Goal: Information Seeking & Learning: Understand process/instructions

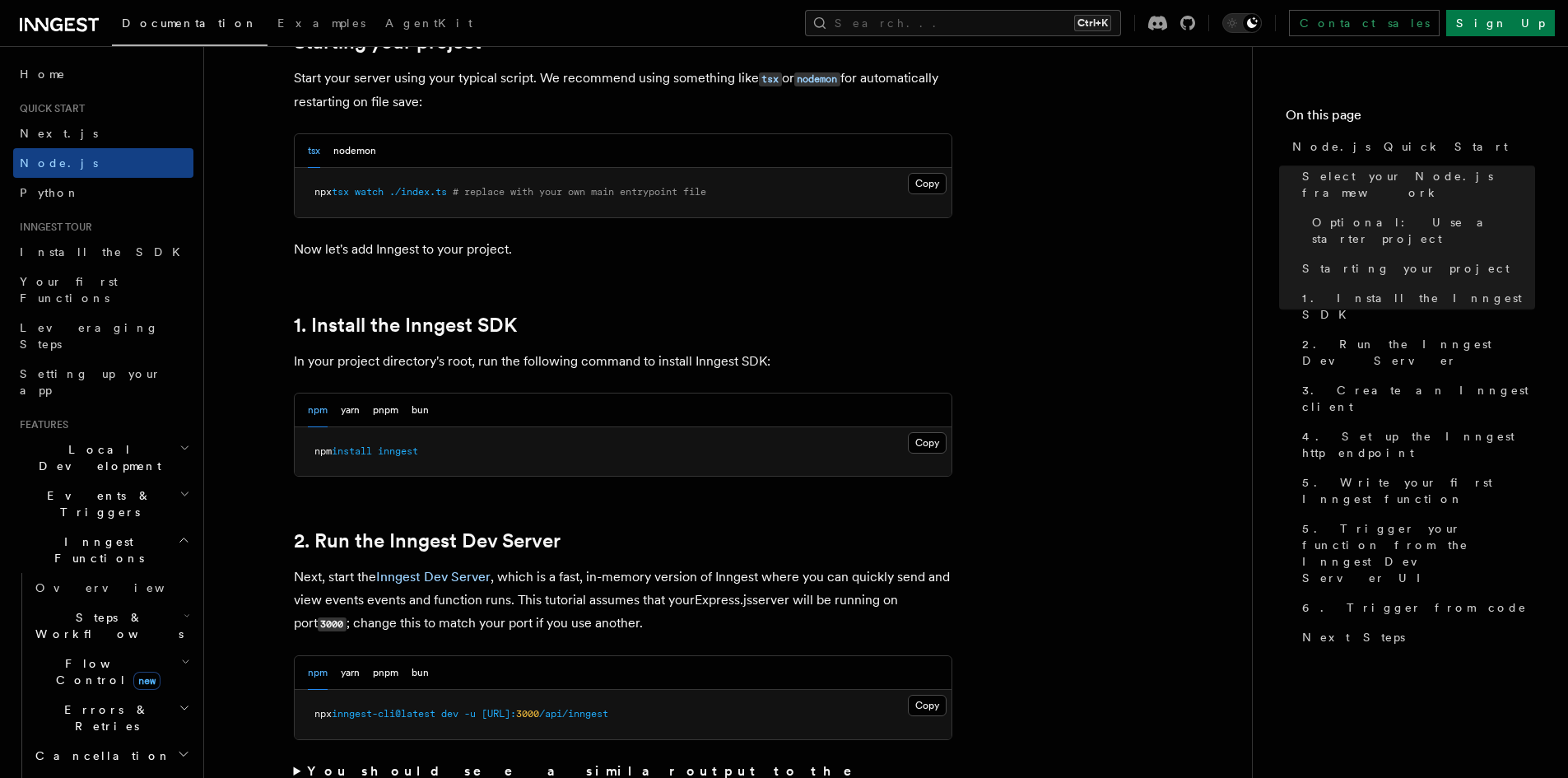
scroll to position [823, 0]
click at [920, 443] on button "Copy Copied" at bounding box center [927, 443] width 39 height 22
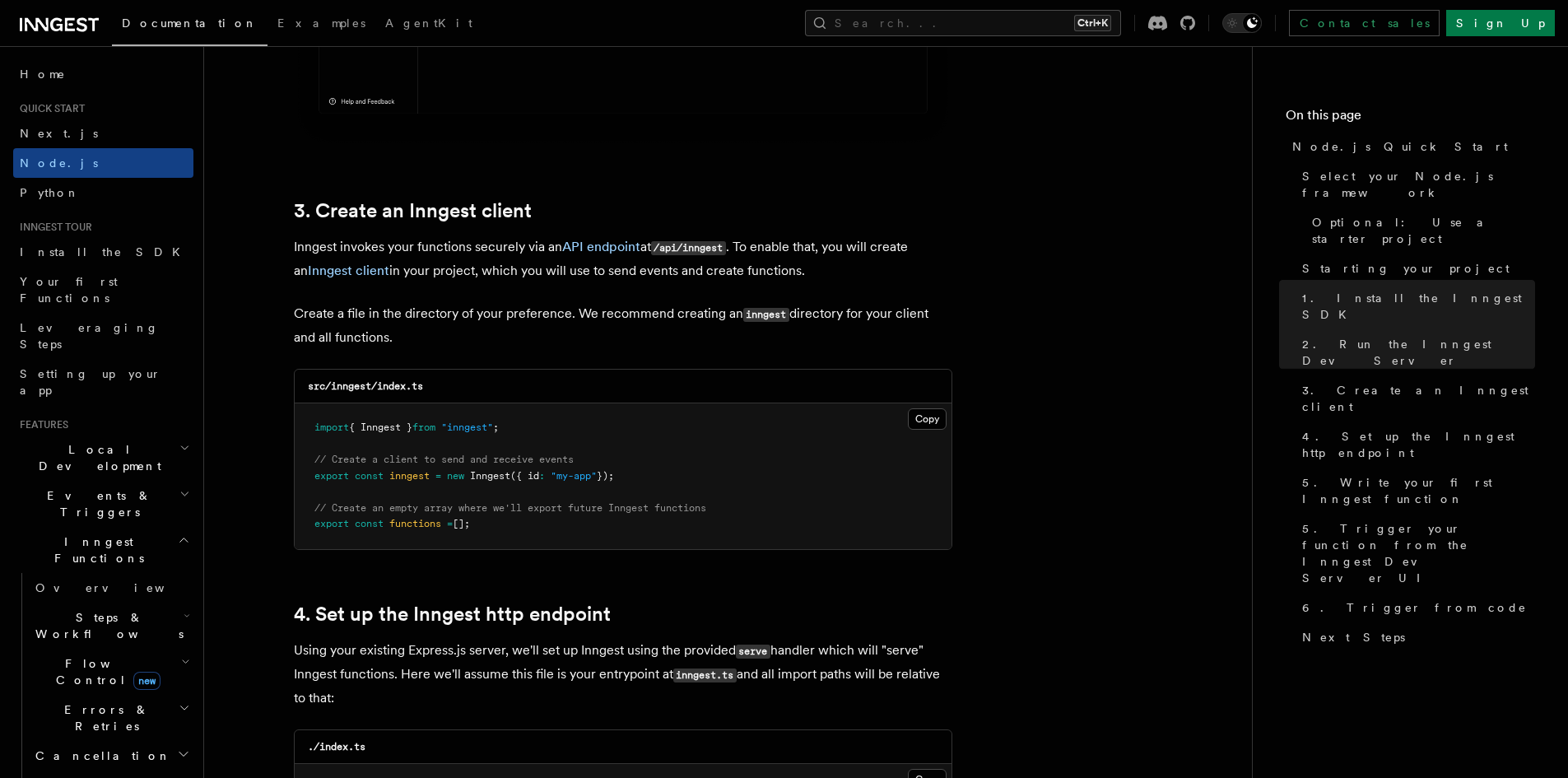
scroll to position [2058, 0]
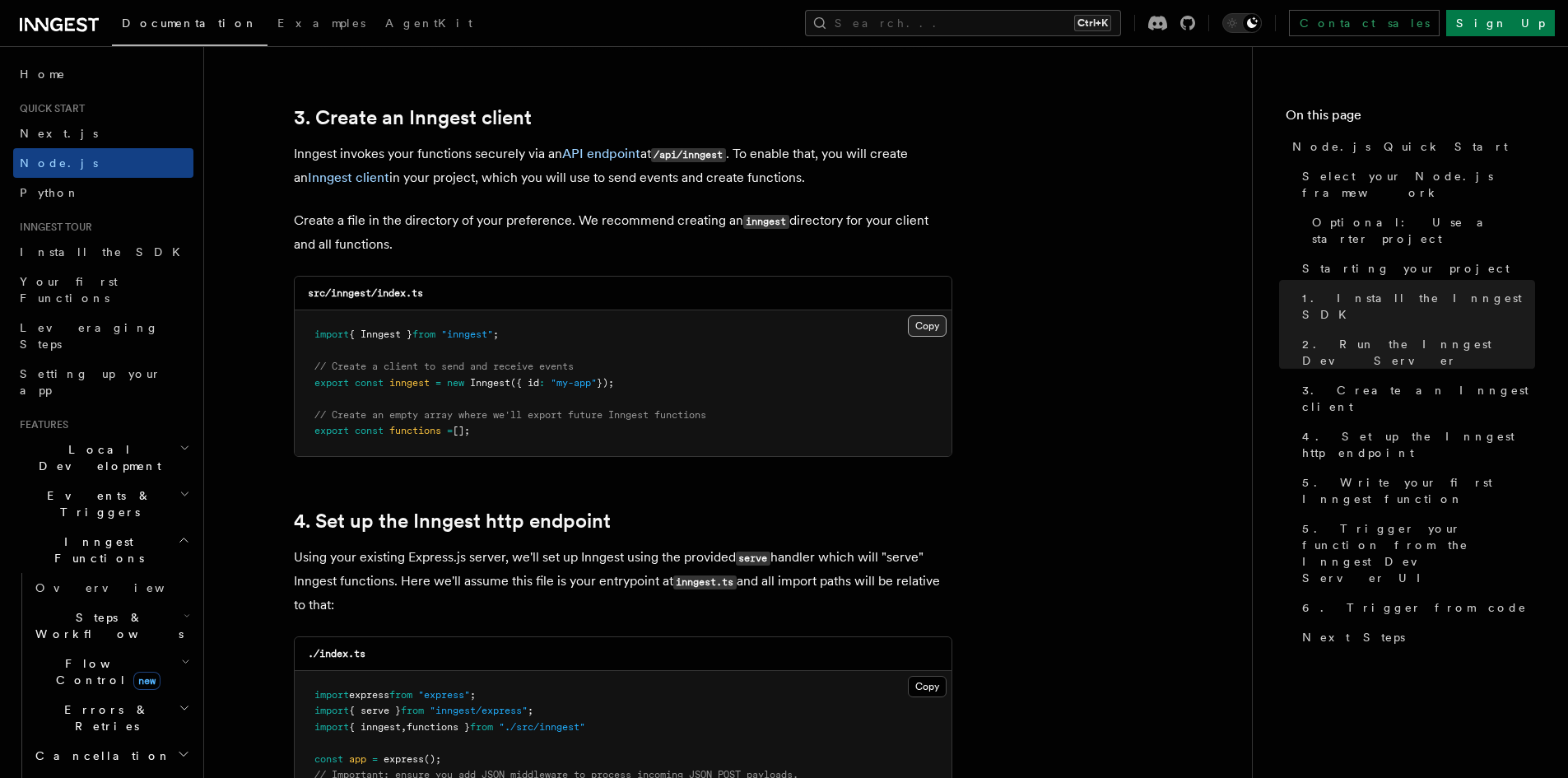
click at [930, 327] on button "Copy Copied" at bounding box center [927, 326] width 39 height 22
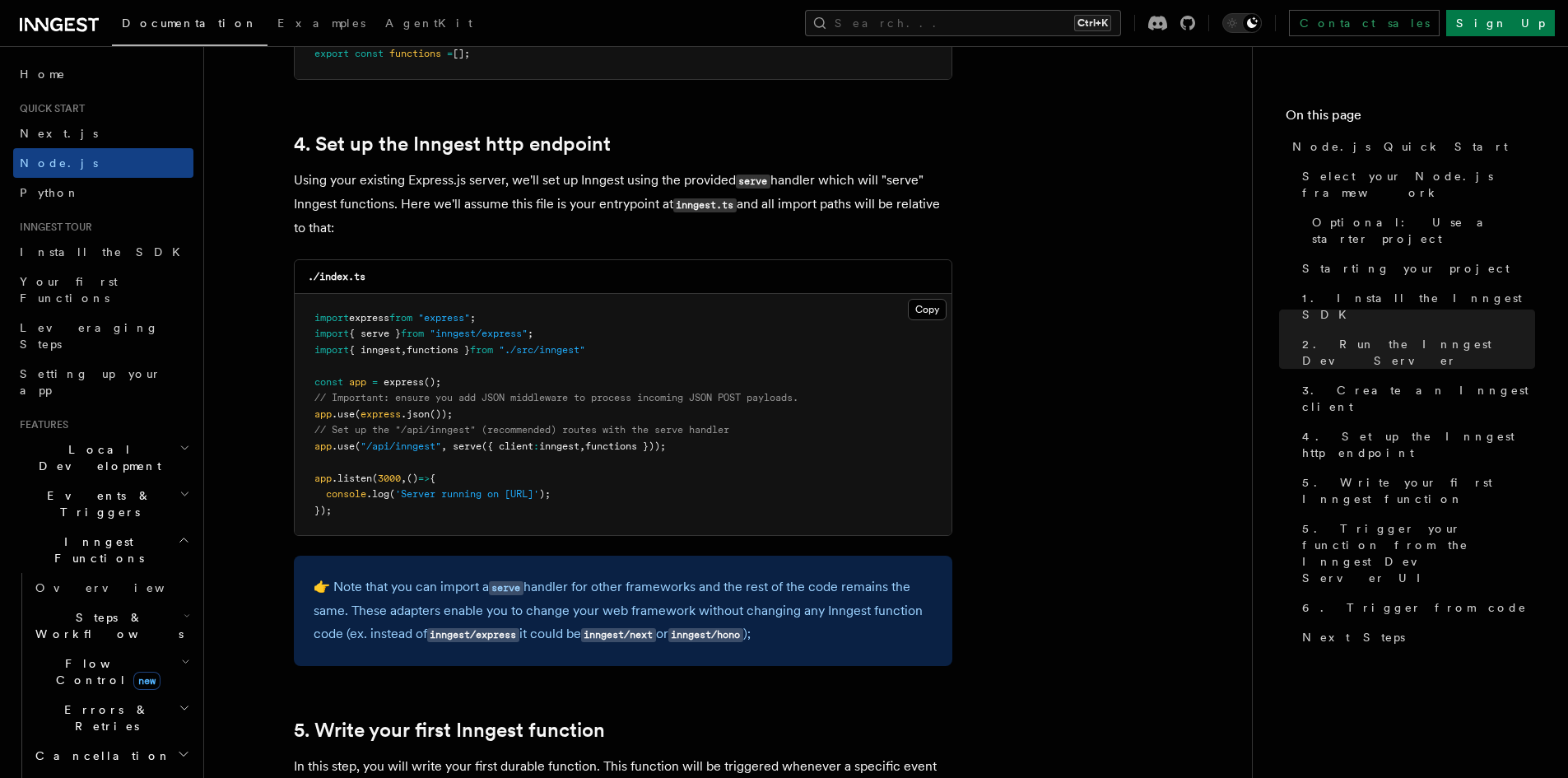
scroll to position [2552, 0]
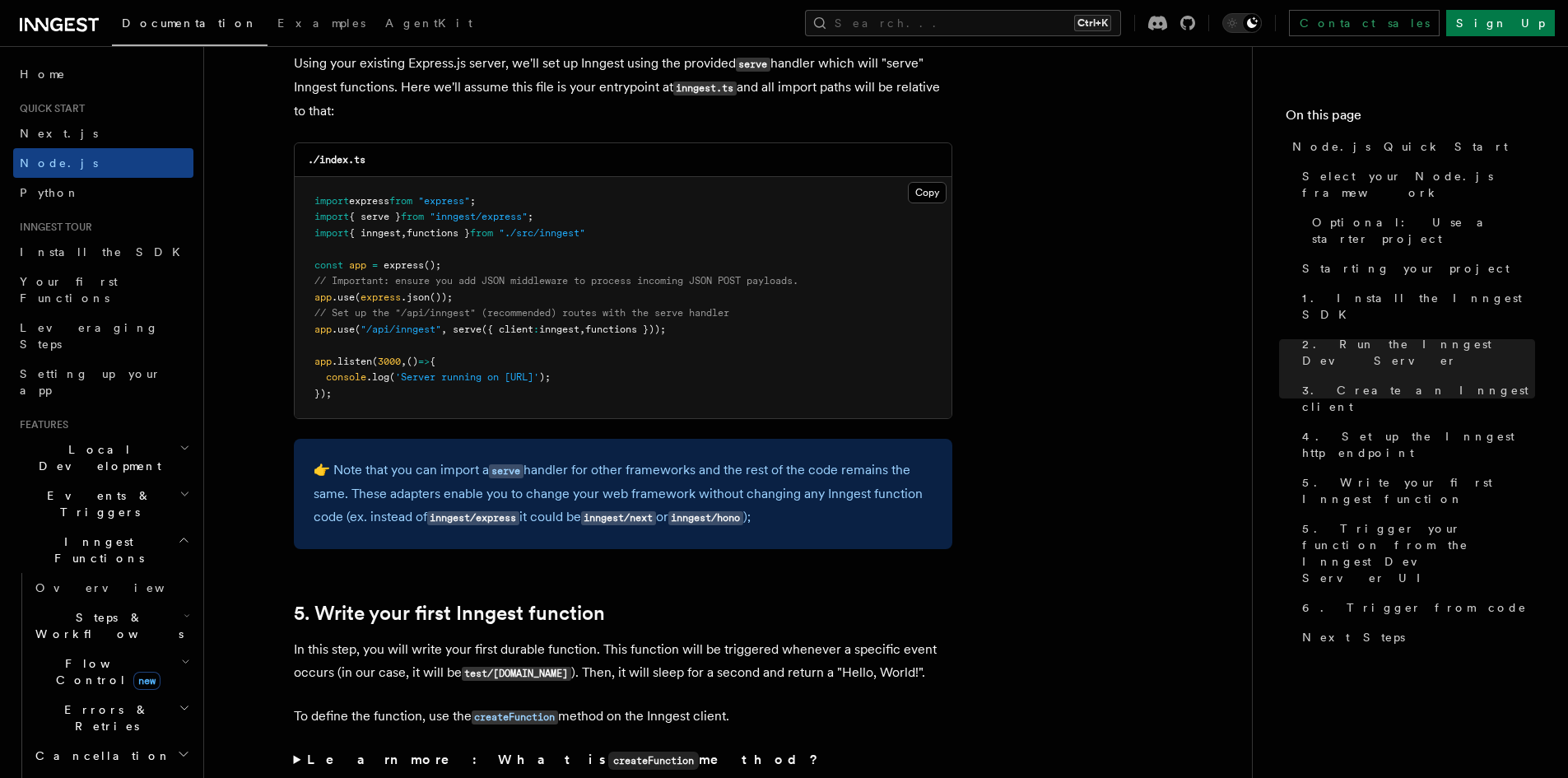
click at [438, 343] on pre "import express from "express" ; import { serve } from "inngest/express" ; impor…" at bounding box center [624, 298] width 657 height 242
click at [443, 335] on pre "import express from "express" ; import { serve } from "inngest/express" ; impor…" at bounding box center [624, 298] width 657 height 242
click at [344, 308] on span "// Set up the "/api/inngest" (recommended) routes with the serve handler" at bounding box center [521, 313] width 415 height 12
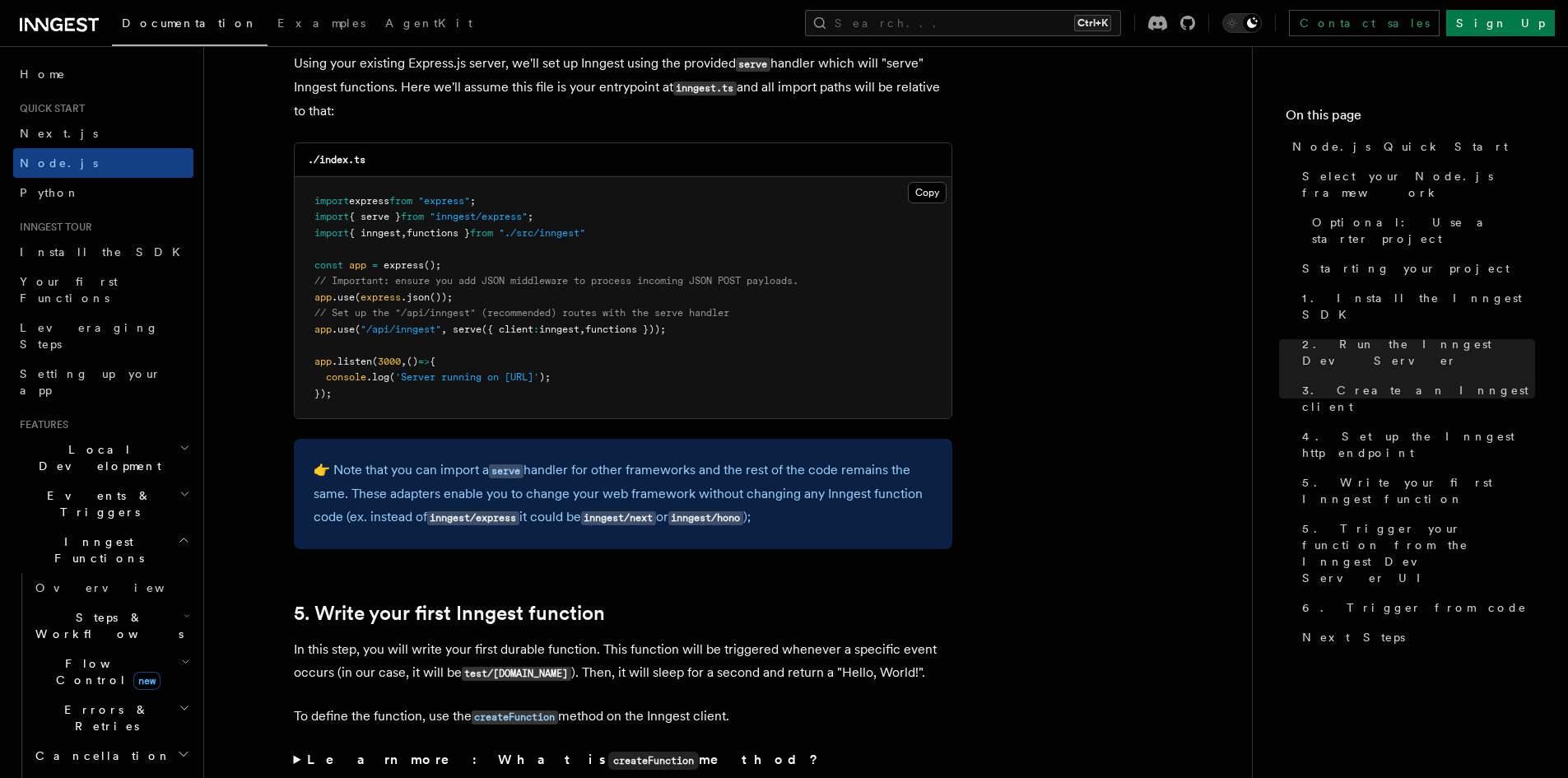
drag, startPoint x: 313, startPoint y: 298, endPoint x: 711, endPoint y: 329, distance: 399.2
click at [711, 329] on pre "import express from "express" ; import { serve } from "inngest/express" ; impor…" at bounding box center [624, 298] width 657 height 242
copy code "app .use ( express .json ()); // Set up the "/api/inngest" (recommended) routes…"
click at [424, 218] on span "from" at bounding box center [411, 216] width 23 height 12
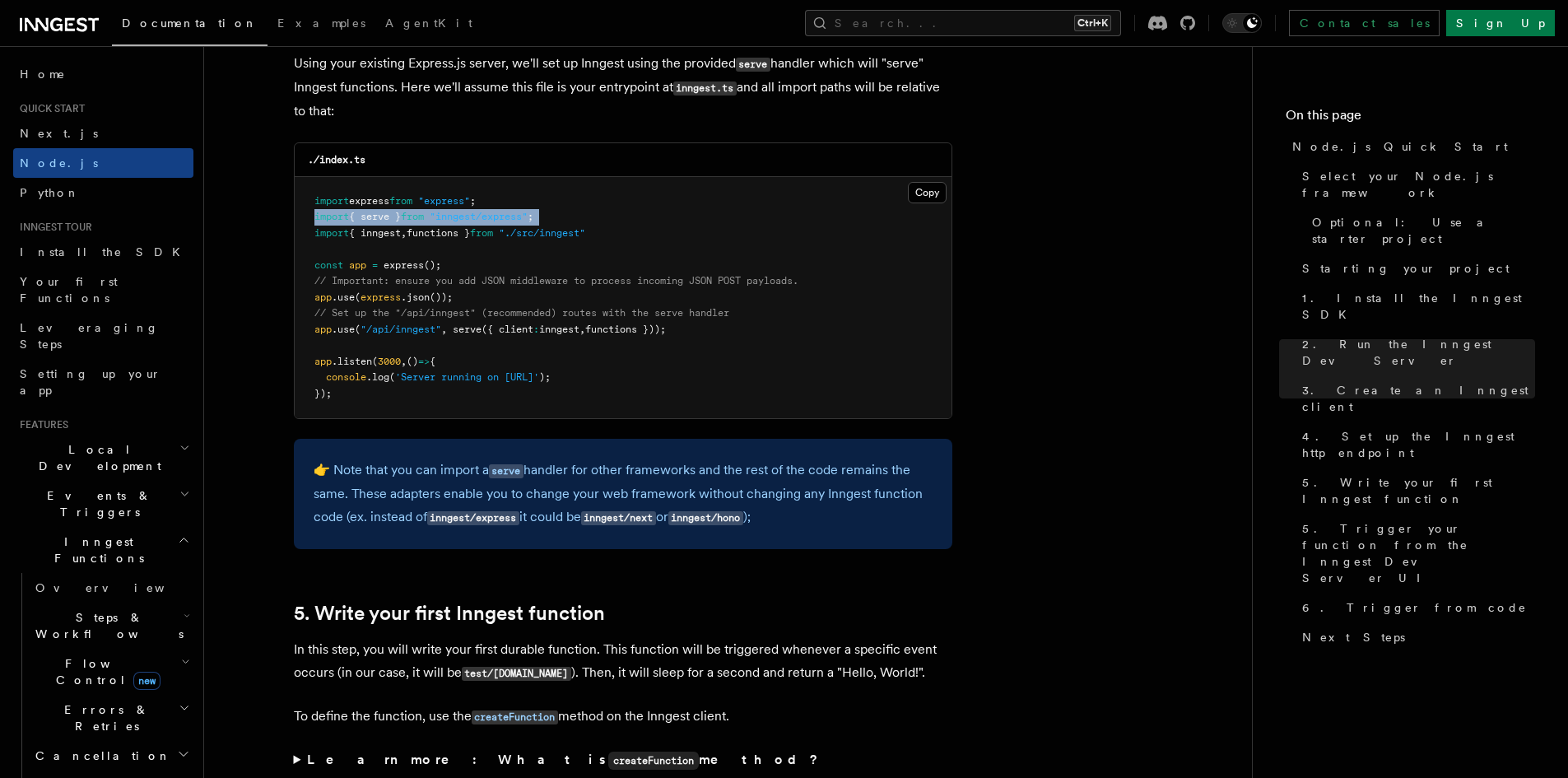
click at [424, 218] on span "from" at bounding box center [411, 216] width 23 height 12
copy code "import { serve } from "inngest/express" ;"
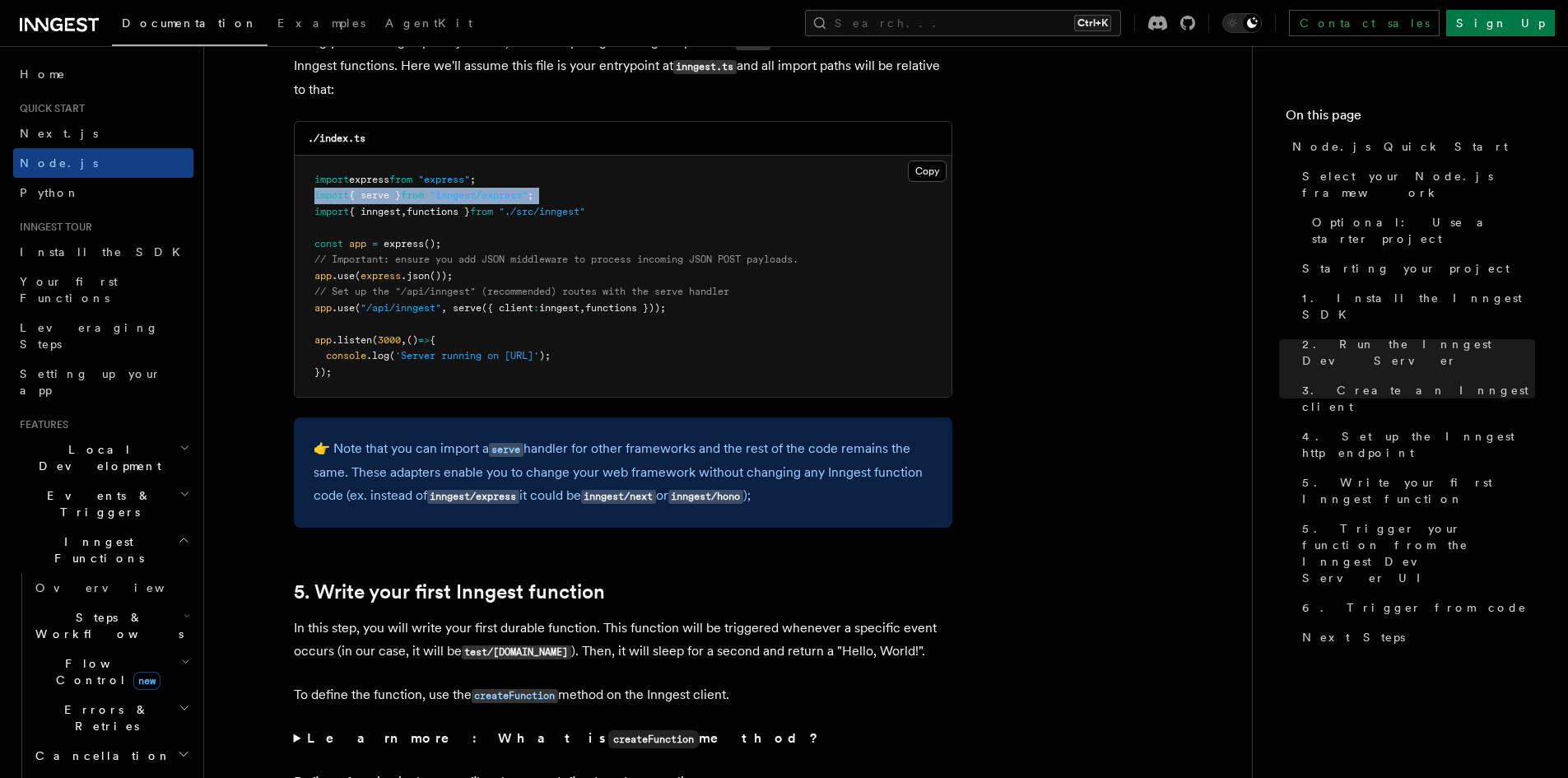
scroll to position [2491, 0]
